Goal: Go to known website: Go to known website

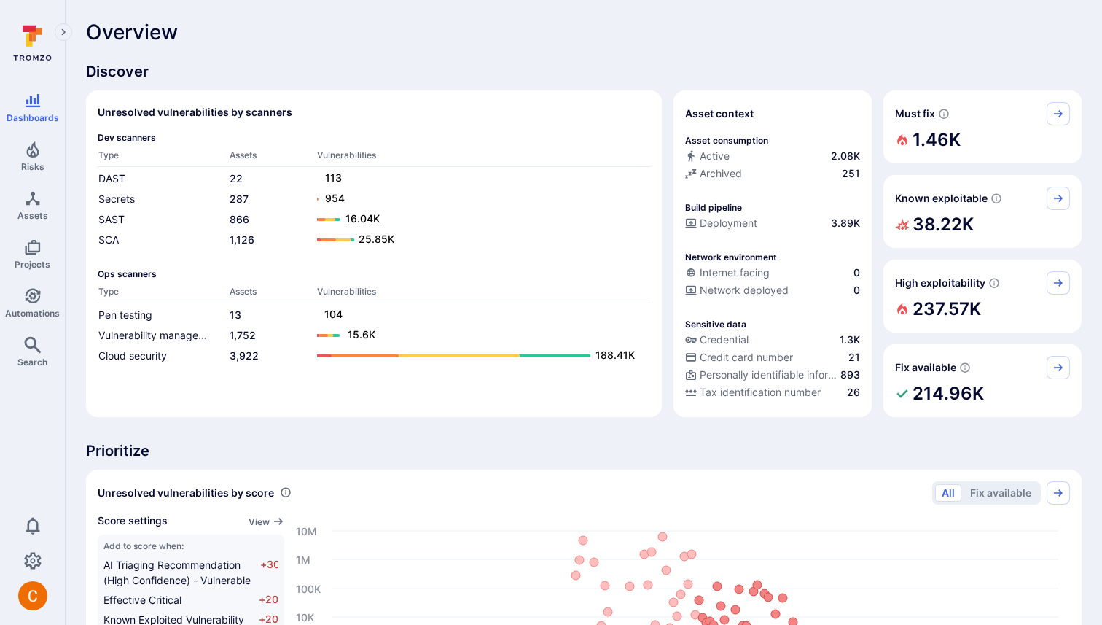
click at [68, 31] on icon "Expand navigation menu" at bounding box center [63, 32] width 10 height 12
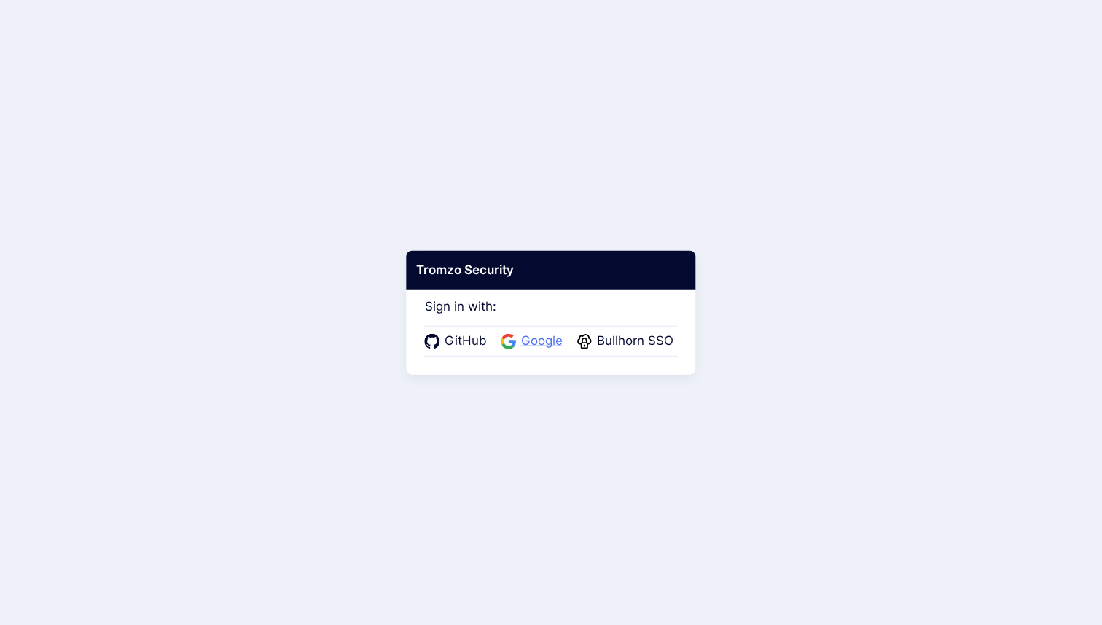
click at [537, 343] on span "Google" at bounding box center [542, 341] width 50 height 19
